Goal: Browse casually

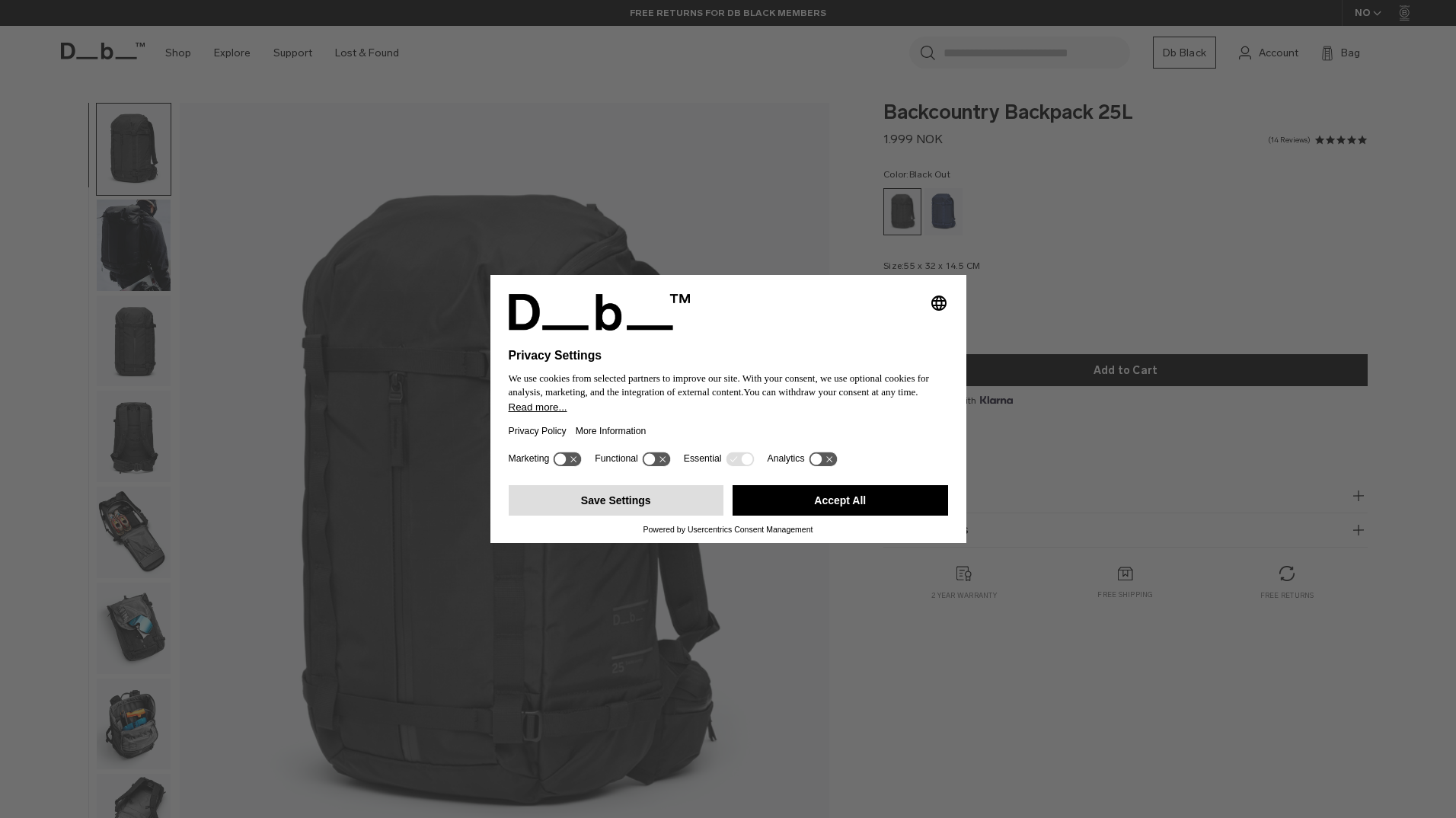
click at [607, 497] on button "Save Settings" at bounding box center [616, 500] width 216 height 30
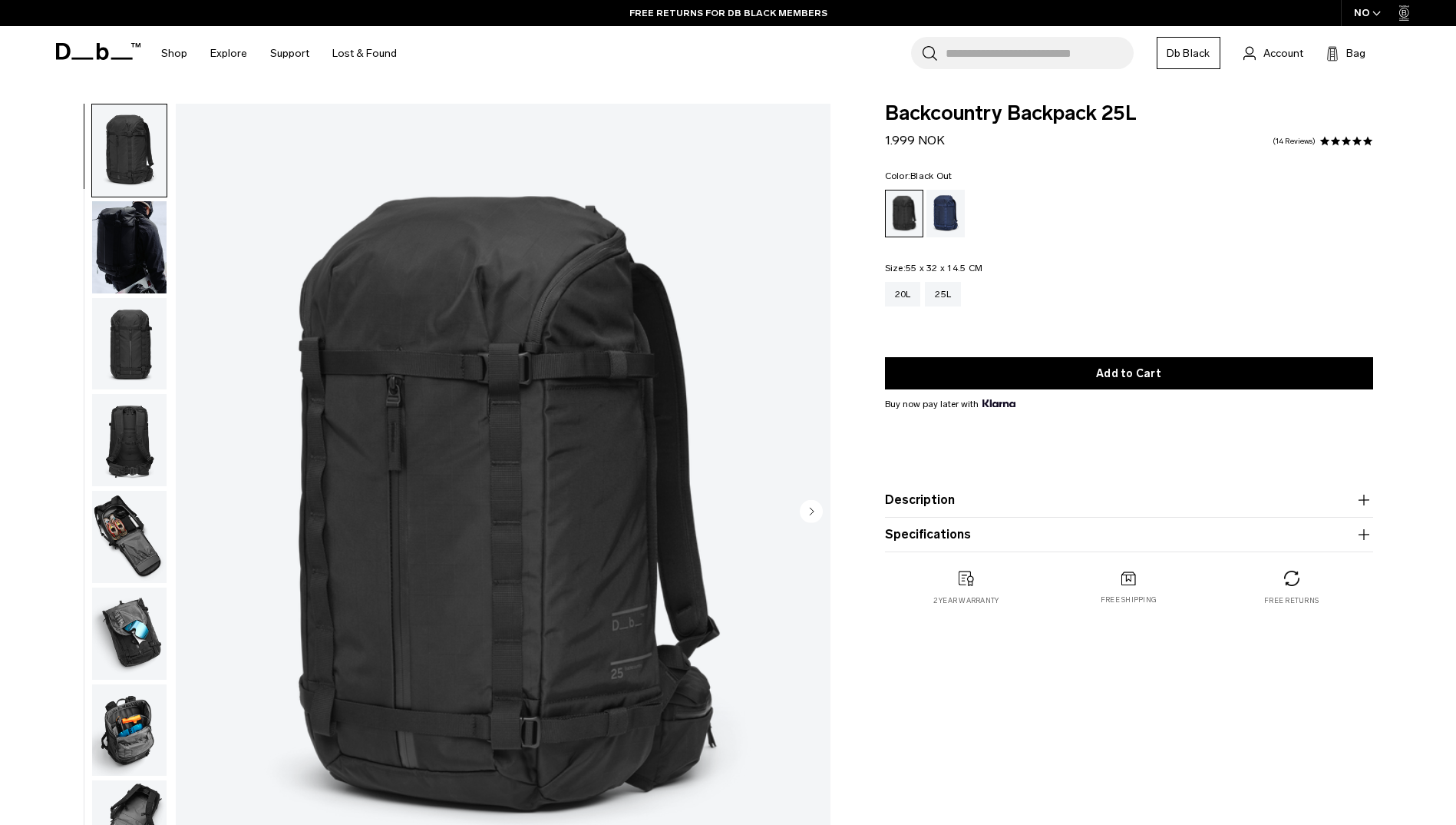
click at [131, 538] on img "button" at bounding box center [129, 537] width 74 height 92
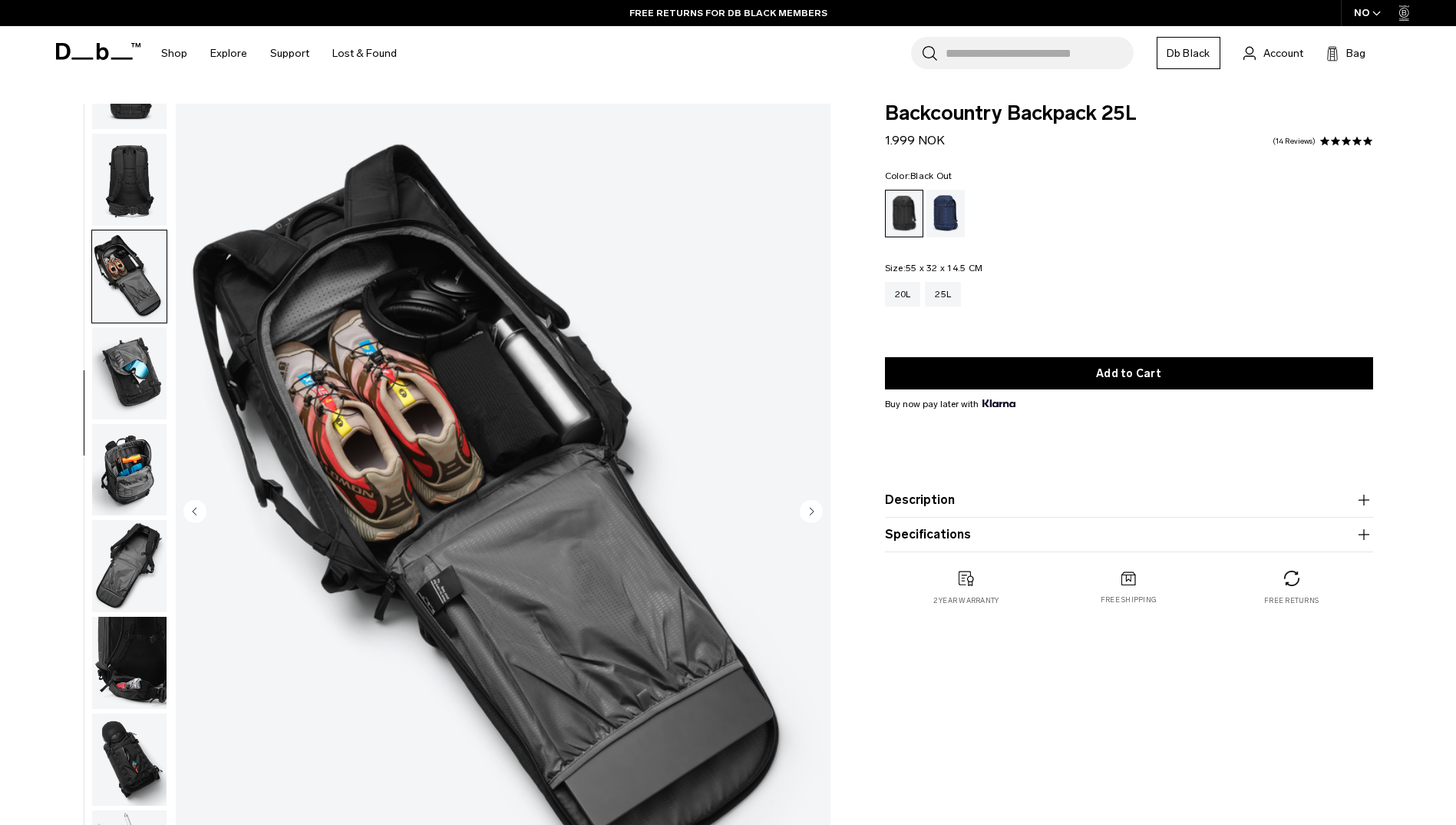
scroll to position [338, 0]
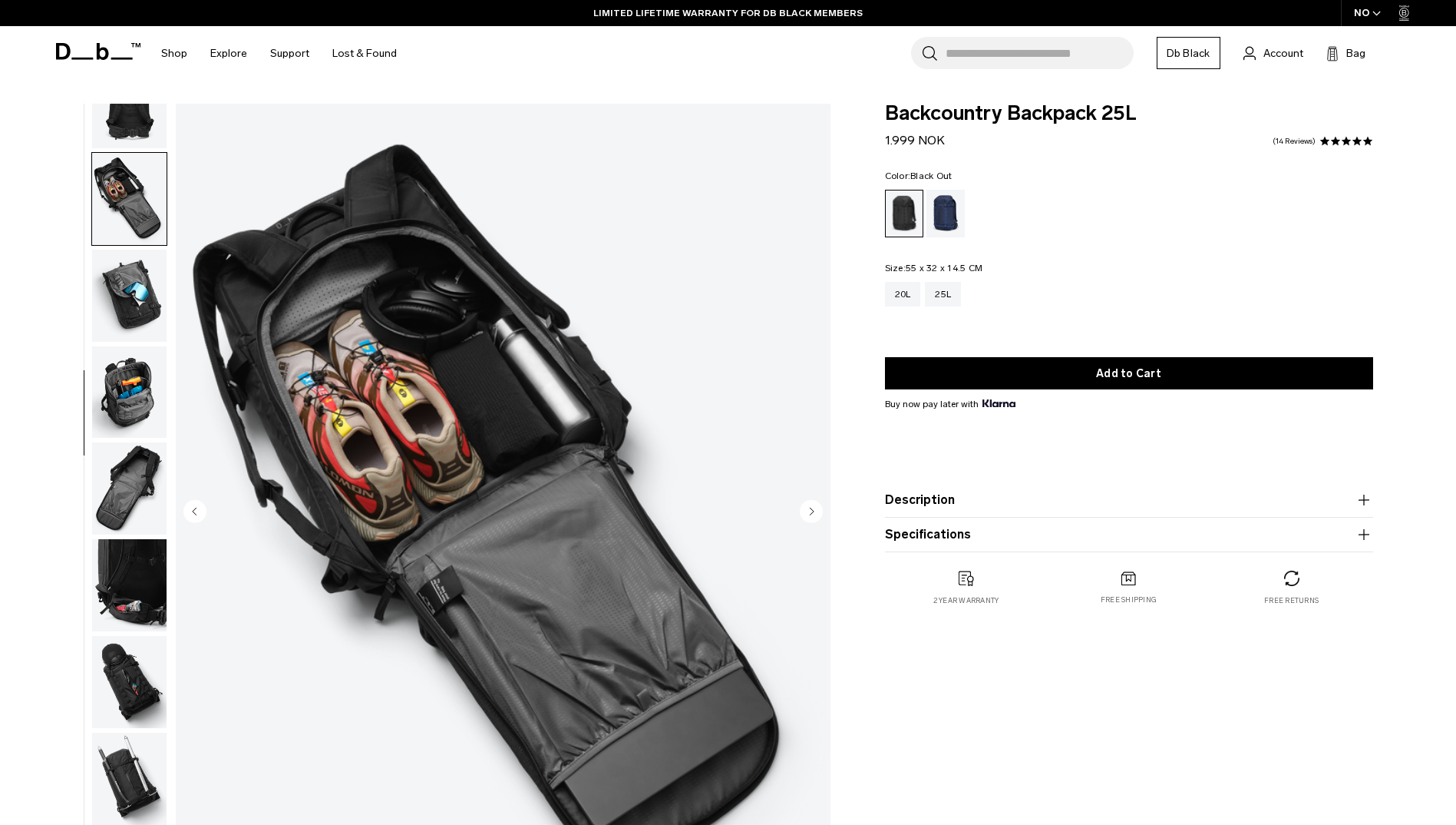
click at [127, 277] on img "button" at bounding box center [129, 296] width 74 height 92
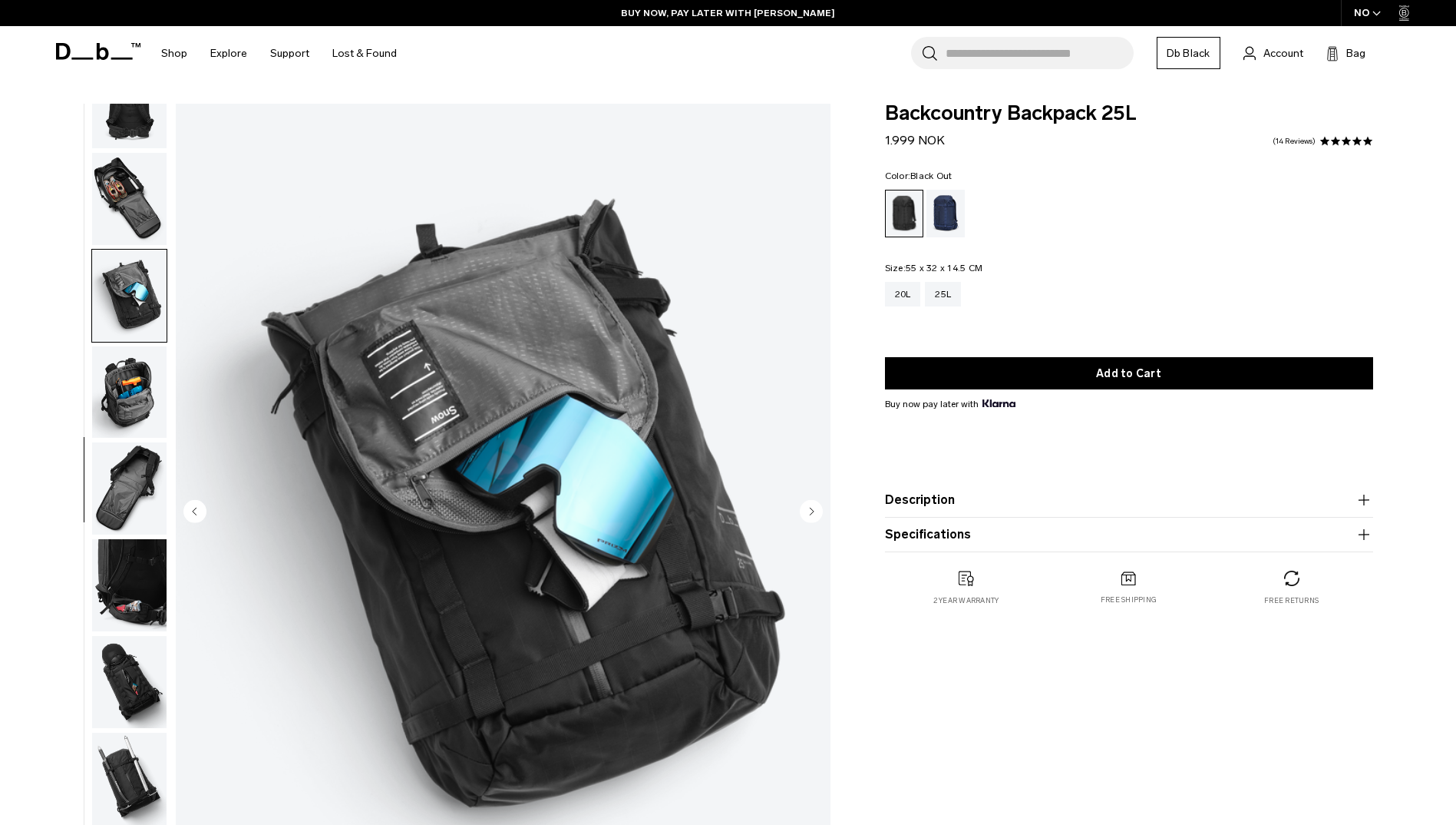
click at [116, 382] on img "button" at bounding box center [129, 393] width 74 height 92
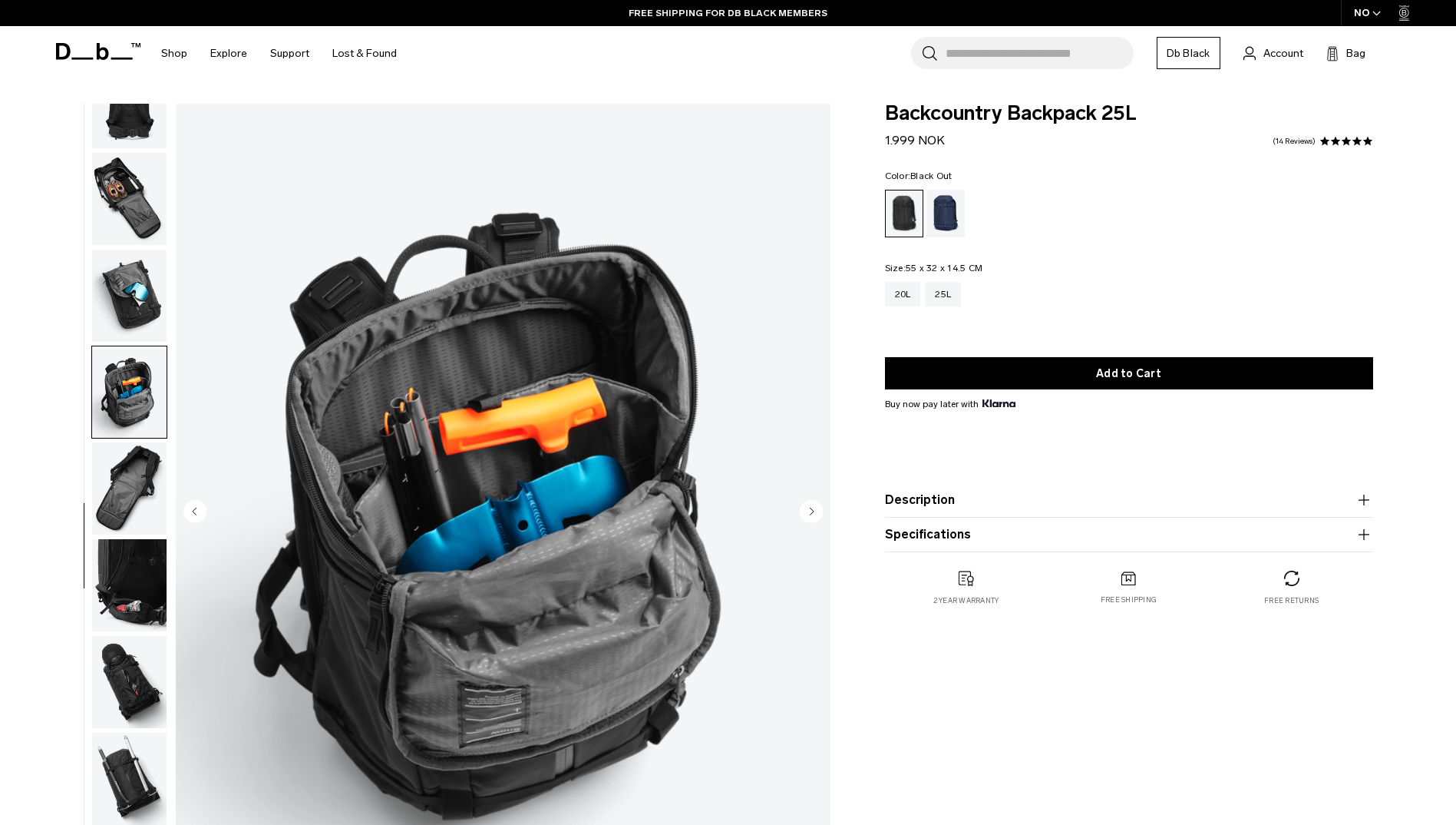
click at [143, 487] on img "button" at bounding box center [129, 489] width 74 height 92
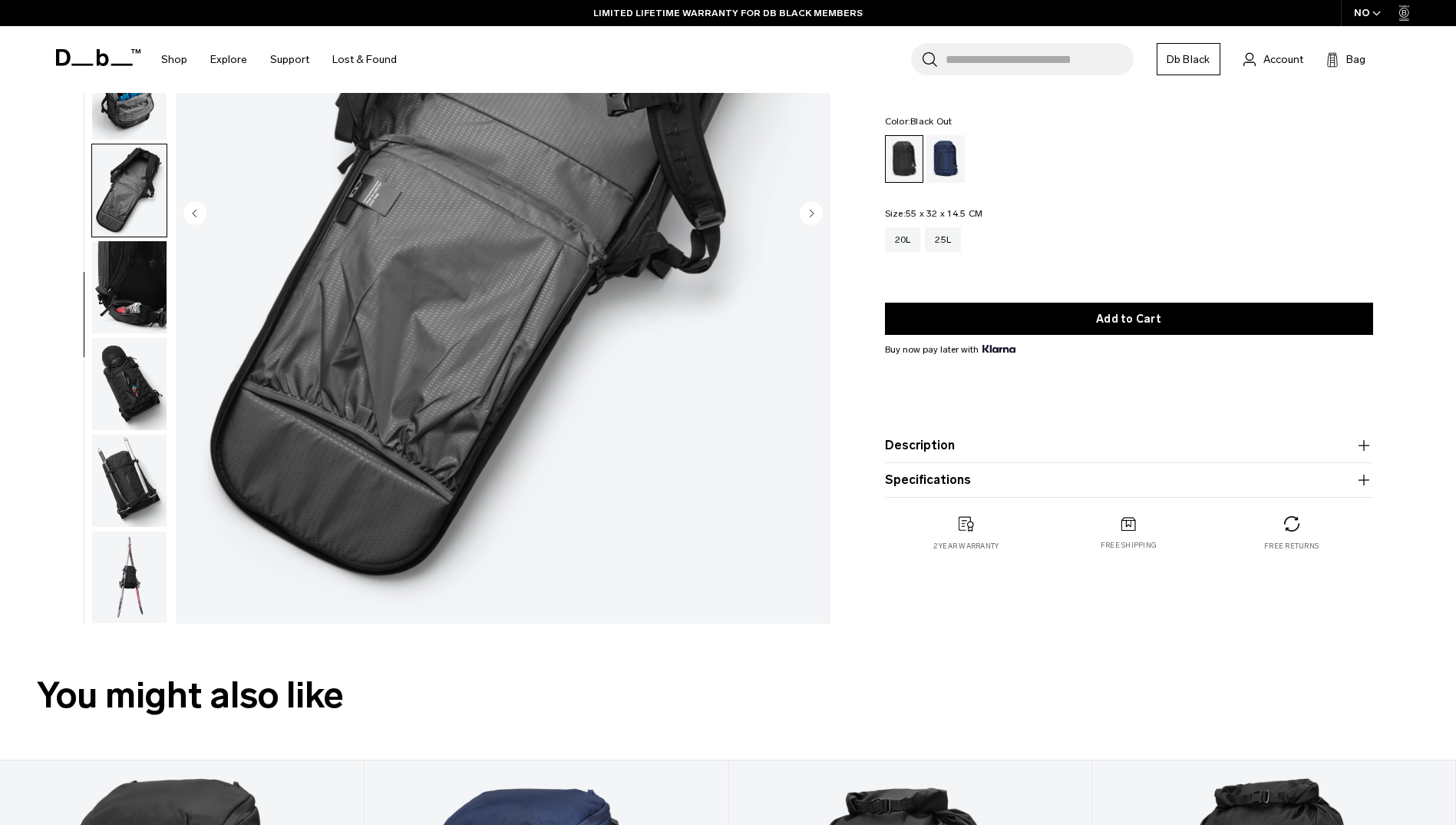
scroll to position [307, 0]
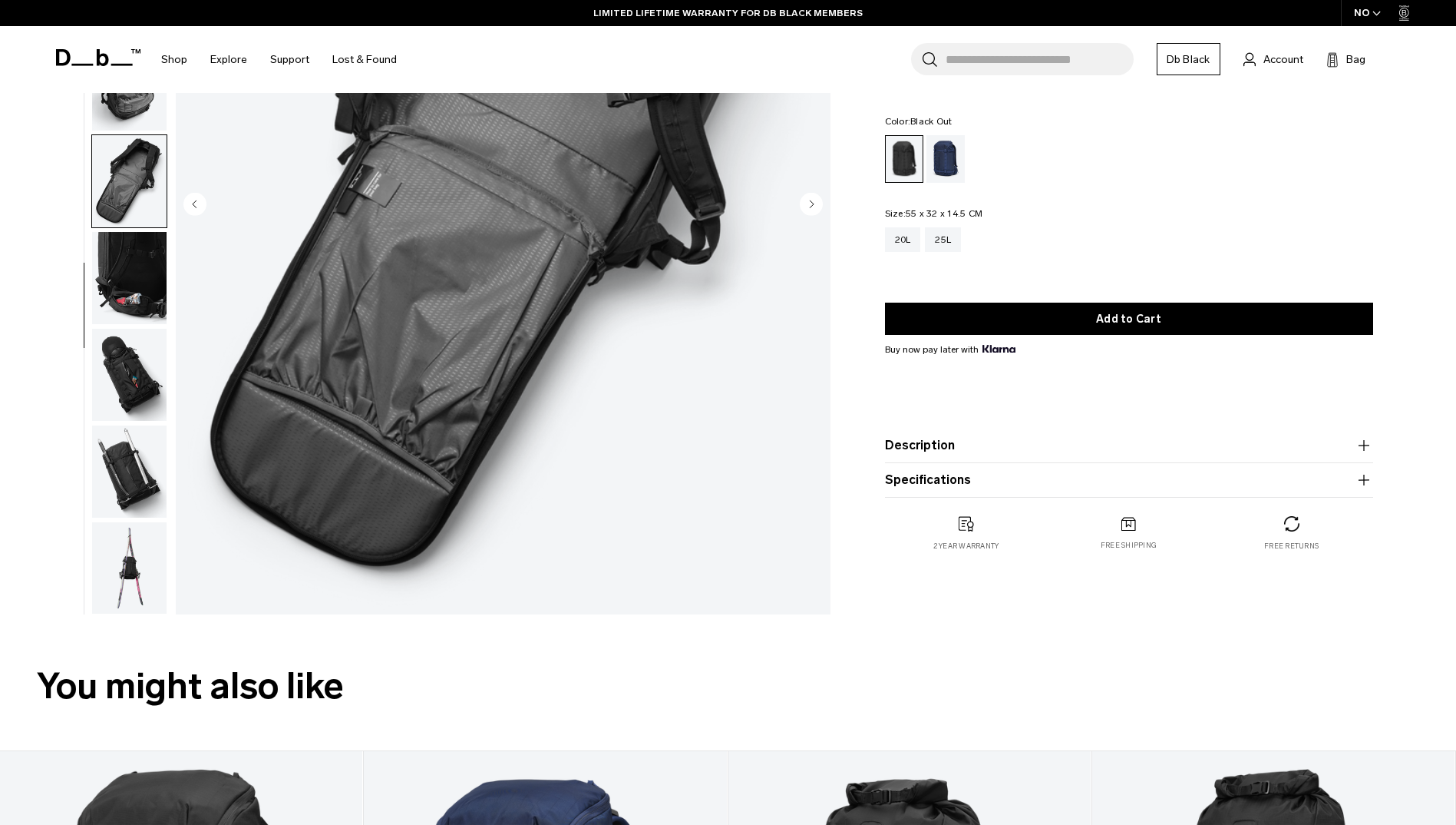
click at [141, 386] on img "button" at bounding box center [129, 375] width 74 height 92
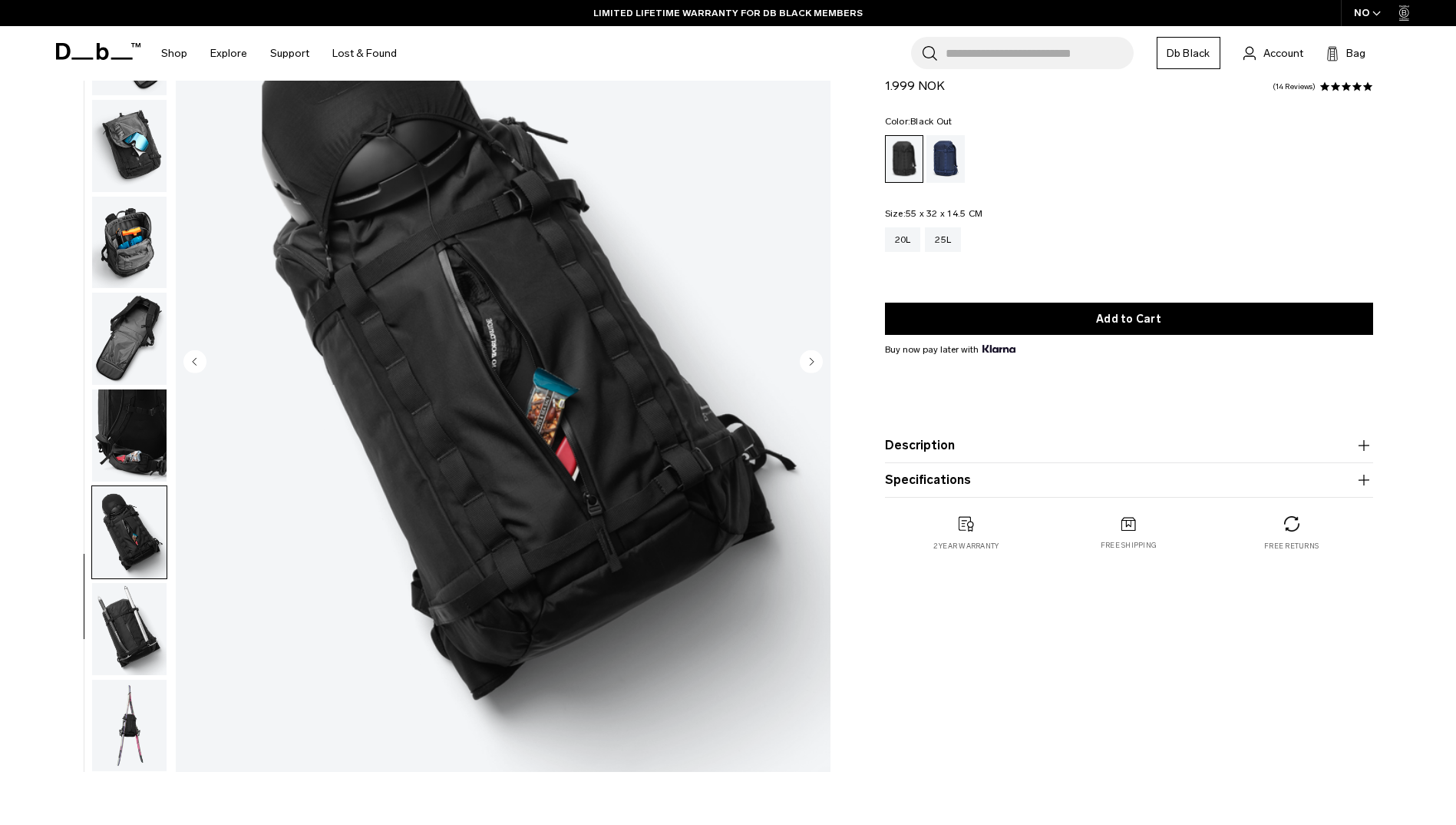
scroll to position [230, 0]
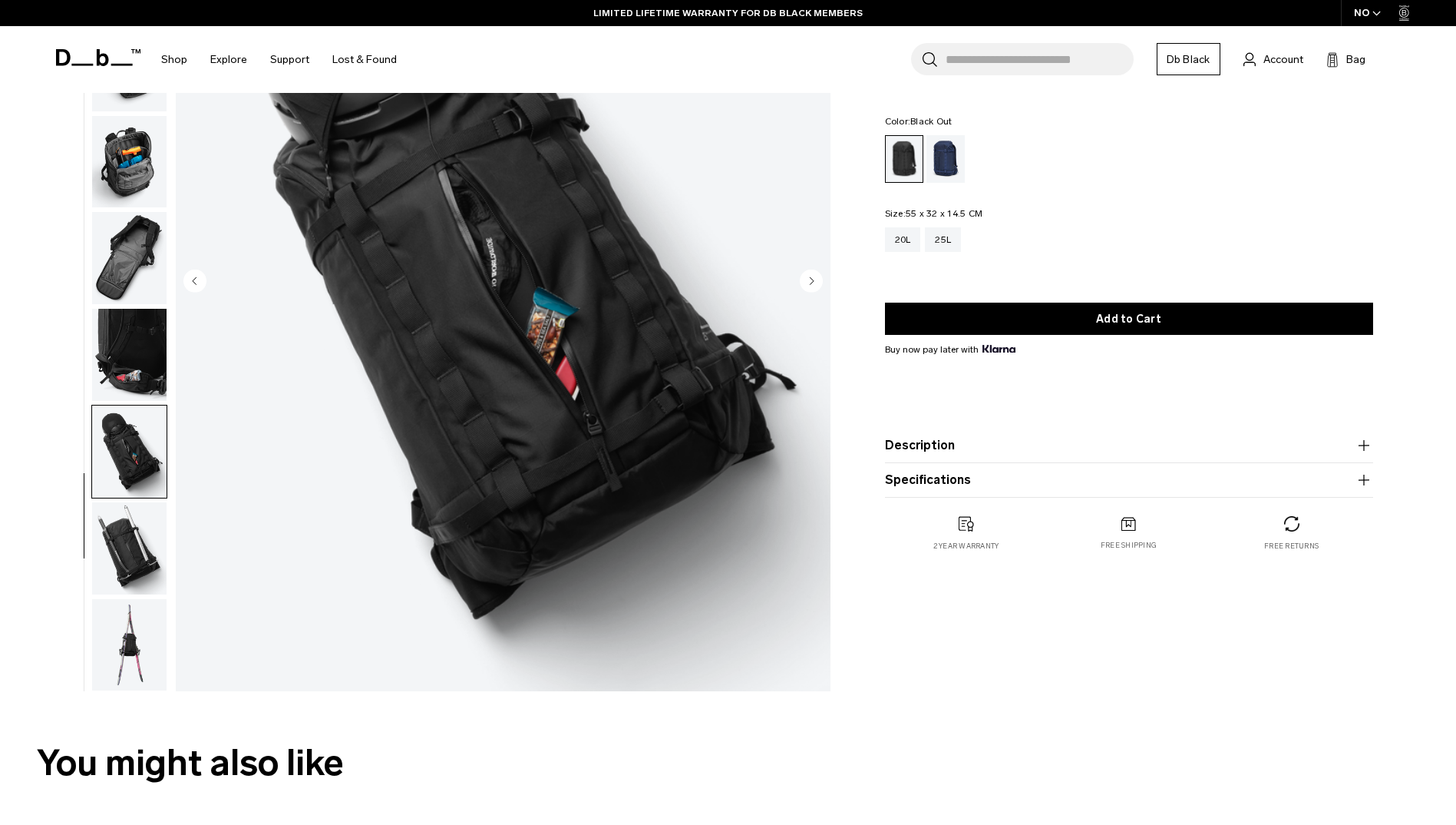
click at [118, 515] on img "button" at bounding box center [129, 548] width 74 height 92
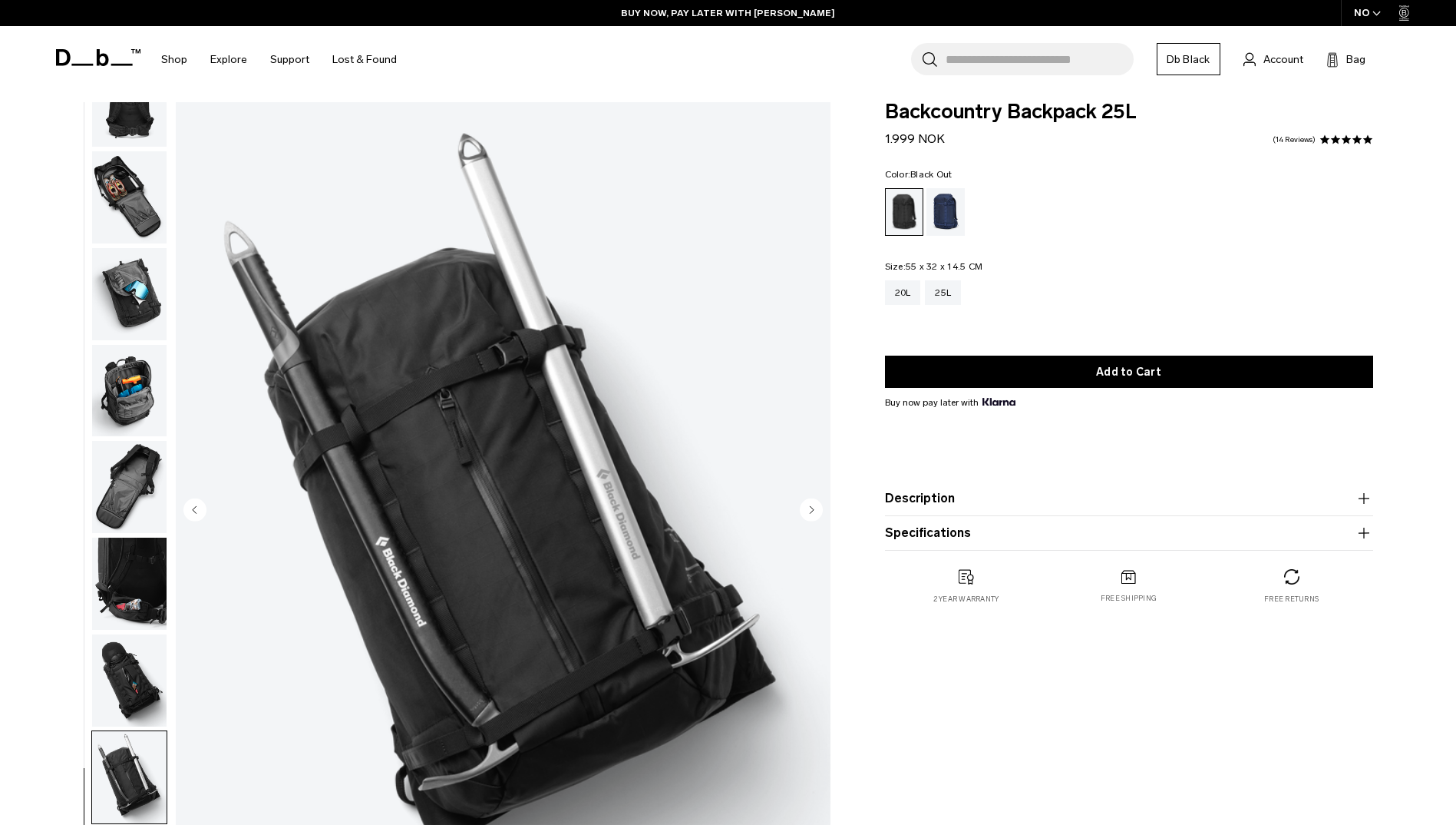
scroll to position [0, 0]
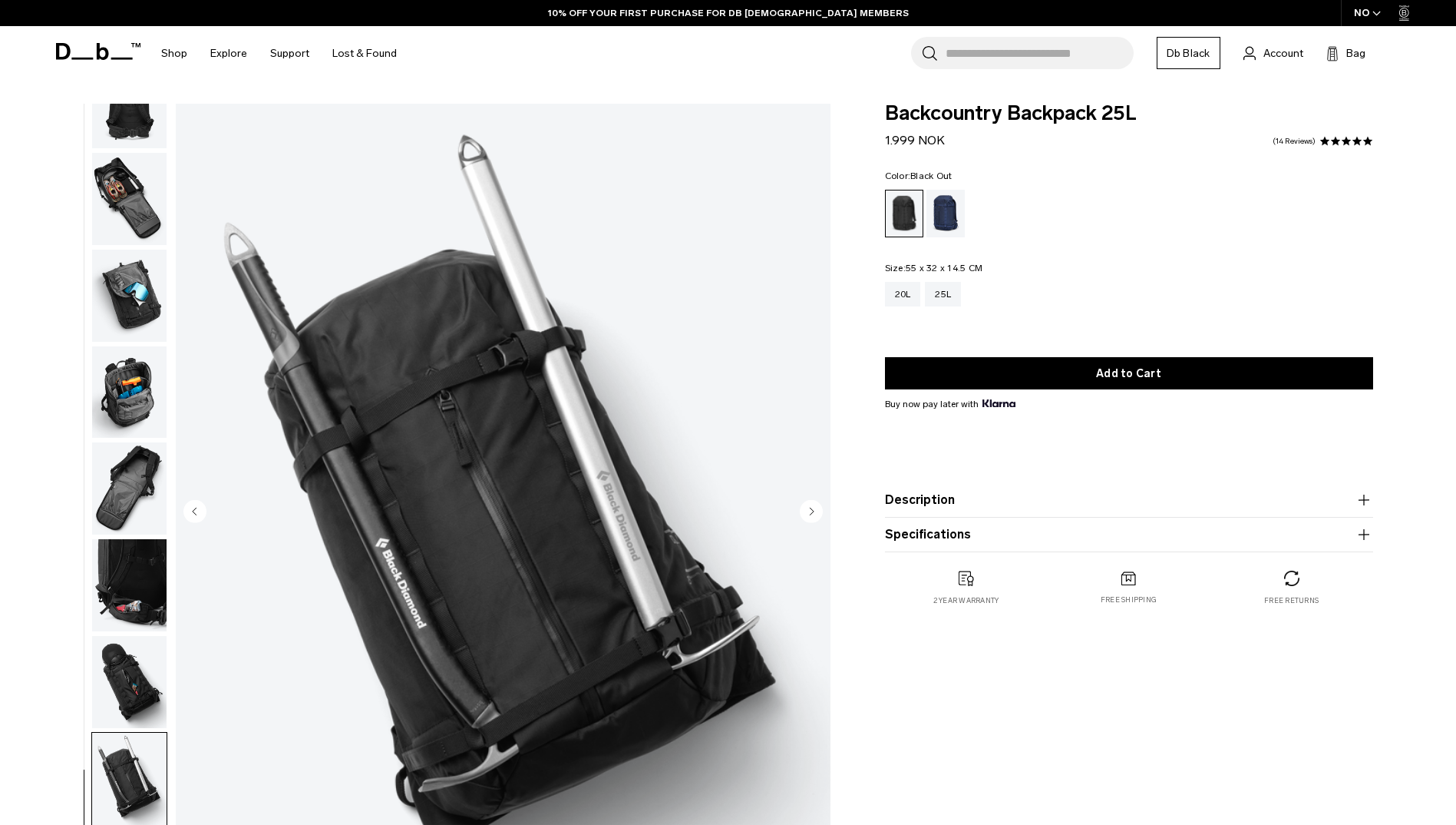
click at [136, 566] on img "button" at bounding box center [129, 585] width 74 height 92
